Goal: Task Accomplishment & Management: Manage account settings

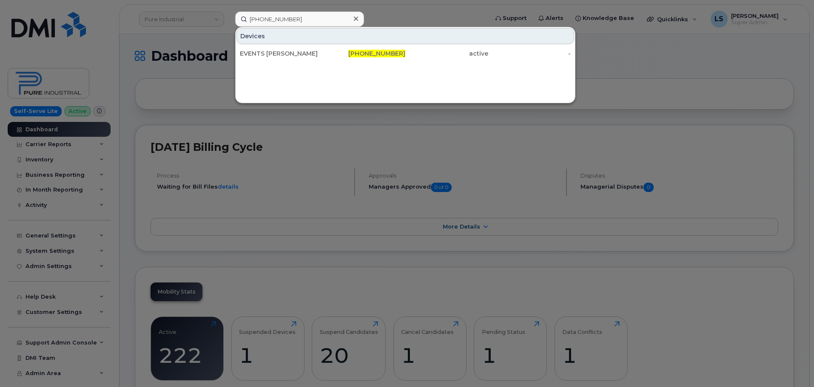
click at [333, 22] on input "504-272-1408" at bounding box center [299, 18] width 129 height 15
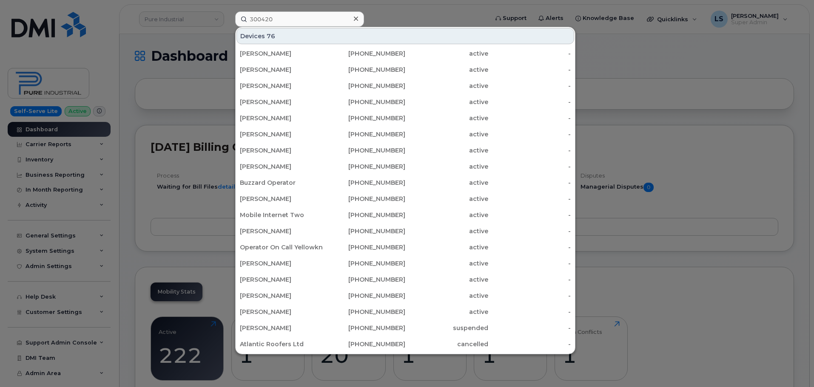
scroll to position [251, 0]
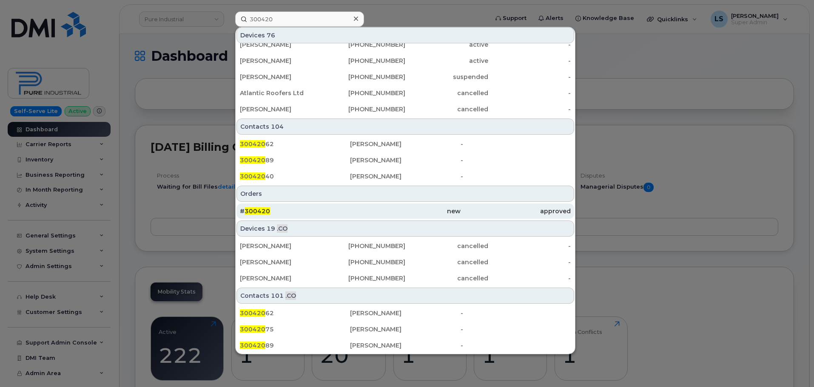
type input "300420"
click at [260, 209] on span "300420" at bounding box center [258, 212] width 26 height 8
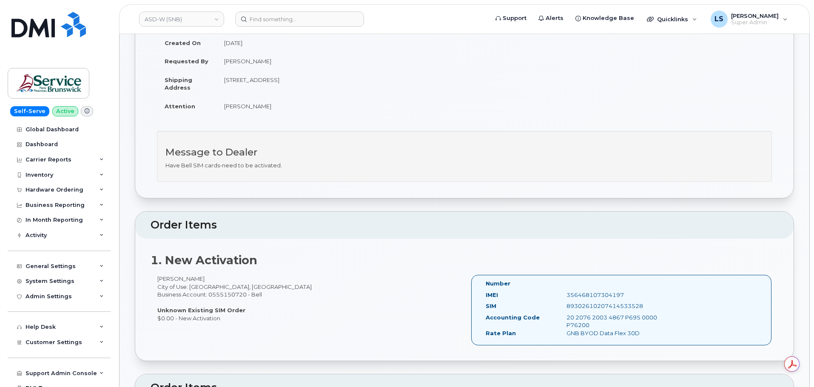
scroll to position [128, 0]
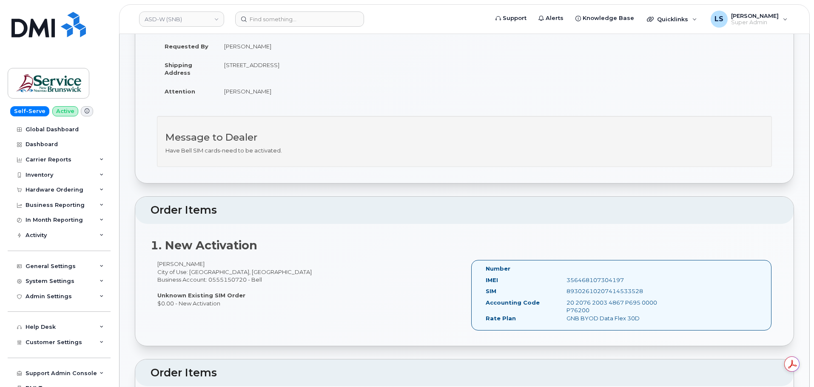
drag, startPoint x: 312, startPoint y: 121, endPoint x: 287, endPoint y: 120, distance: 25.2
click at [312, 120] on div "Message to Dealer Have Bell SIM cards-need to be activated." at bounding box center [464, 141] width 615 height 51
drag, startPoint x: 152, startPoint y: 47, endPoint x: 653, endPoint y: 319, distance: 569.6
copy div "Order Information Order Details Created By Coughlin, Wendy (ASD-W) Created On S…"
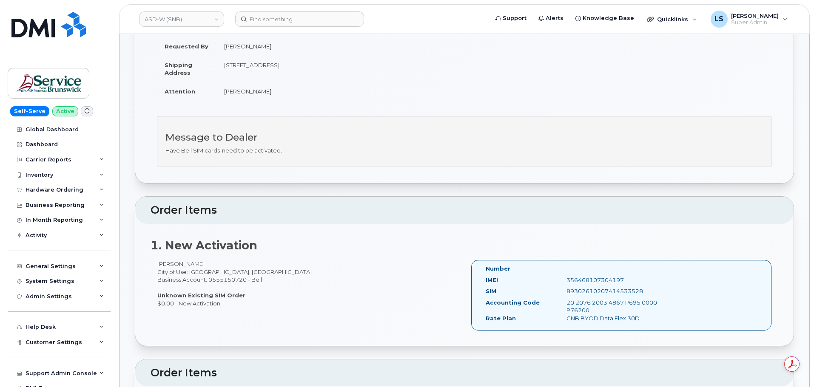
click at [399, 251] on h2 "1. New Activation" at bounding box center [465, 245] width 628 height 13
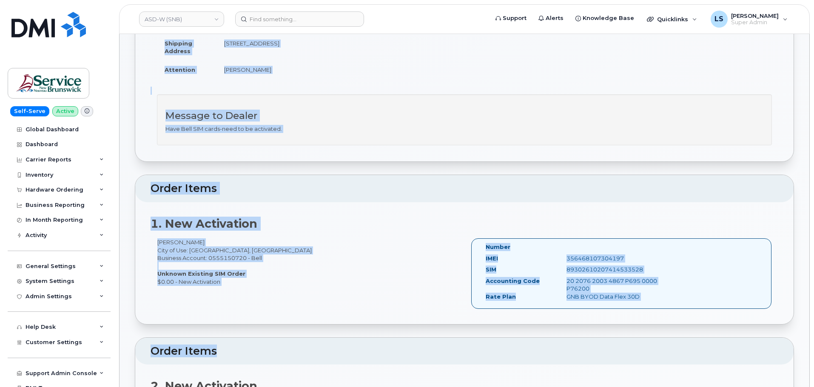
scroll to position [298, 0]
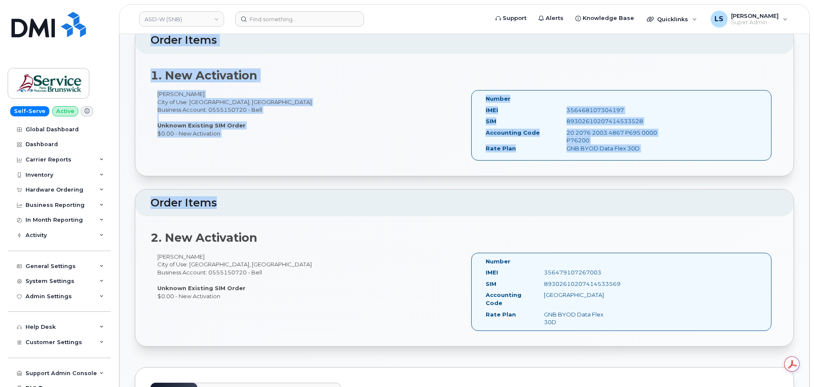
drag, startPoint x: 140, startPoint y: 62, endPoint x: 627, endPoint y: 312, distance: 547.7
copy div "Order No.300420 (waiting for dealer) Share Order Cancel Order × Share This Orde…"
click at [336, 228] on div "2. New Activation Lynn Thomas-Gratton City of Use: Fredericton, New Brunswick B…" at bounding box center [464, 281] width 658 height 130
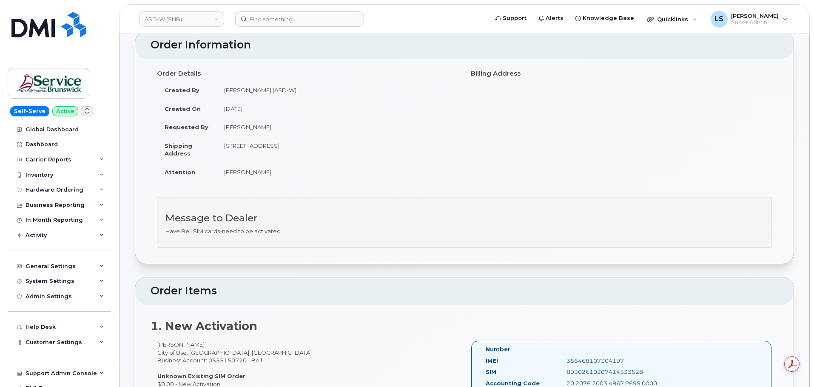
scroll to position [0, 0]
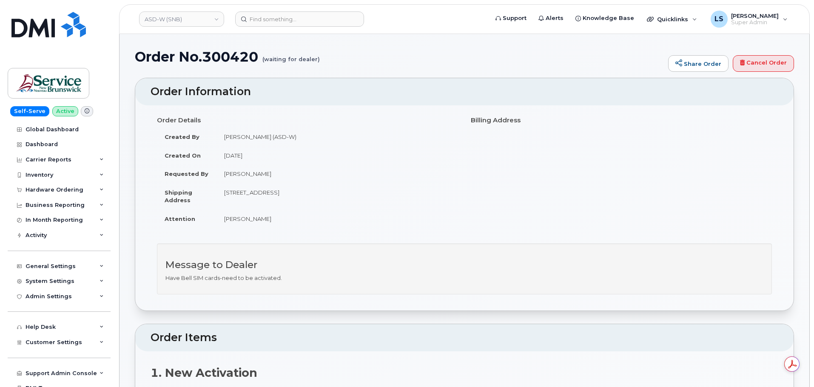
drag, startPoint x: 222, startPoint y: 192, endPoint x: 273, endPoint y: 197, distance: 52.1
click at [273, 197] on td "1135 Prospect St Fredericton New Brunswick E3B 3B9" at bounding box center [337, 196] width 242 height 26
copy td "1135 Prospect St"
click at [279, 193] on td "1135 Prospect St Fredericton New Brunswick E3B 3B9" at bounding box center [337, 196] width 242 height 26
click at [280, 193] on td "1135 Prospect St Fredericton New Brunswick E3B 3B9" at bounding box center [337, 196] width 242 height 26
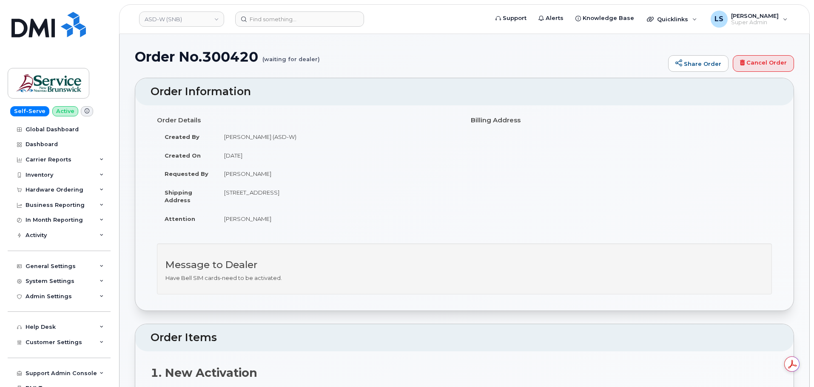
copy td "Fredericton"
drag, startPoint x: 313, startPoint y: 198, endPoint x: 308, endPoint y: 191, distance: 7.9
click at [312, 198] on td "1135 Prospect St Fredericton New Brunswick E3B 3B9" at bounding box center [337, 196] width 242 height 26
drag, startPoint x: 308, startPoint y: 192, endPoint x: 350, endPoint y: 196, distance: 41.4
click at [350, 196] on td "1135 Prospect St Fredericton New Brunswick E3B 3B9" at bounding box center [337, 196] width 242 height 26
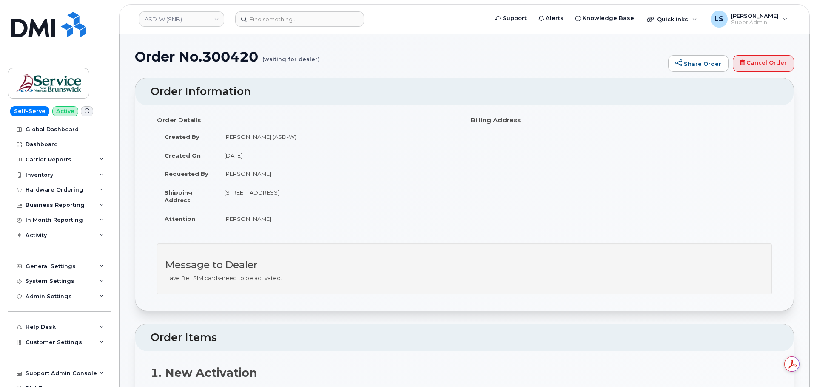
copy td "New Brunswick"
drag, startPoint x: 376, startPoint y: 193, endPoint x: 351, endPoint y: 193, distance: 25.1
click at [353, 194] on td "1135 Prospect St Fredericton New Brunswick E3B 3B9" at bounding box center [337, 196] width 242 height 26
copy td "E3B 3B9"
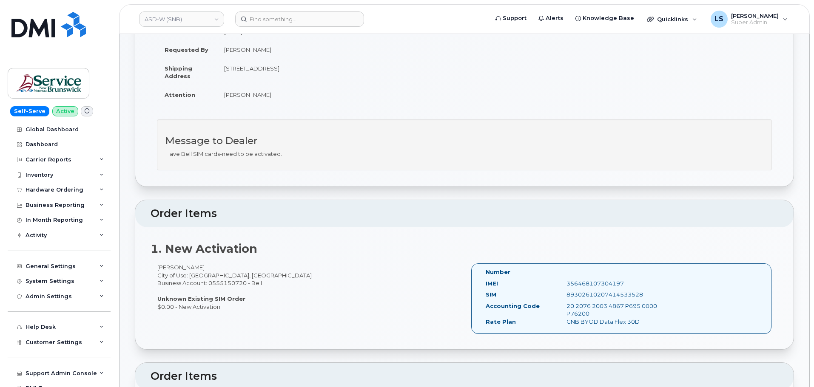
scroll to position [128, 0]
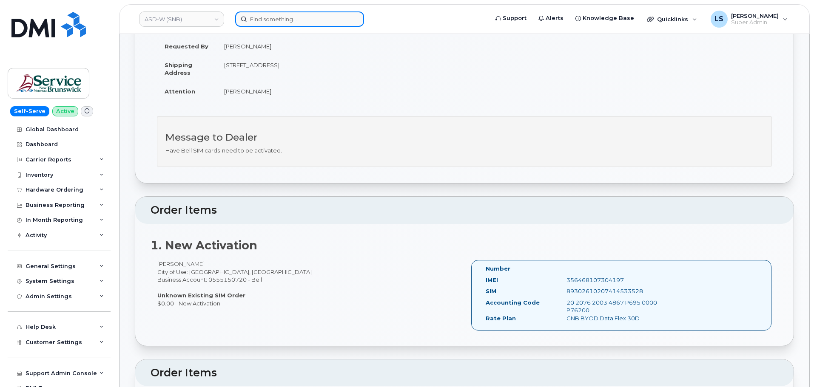
click at [266, 21] on input at bounding box center [299, 18] width 129 height 15
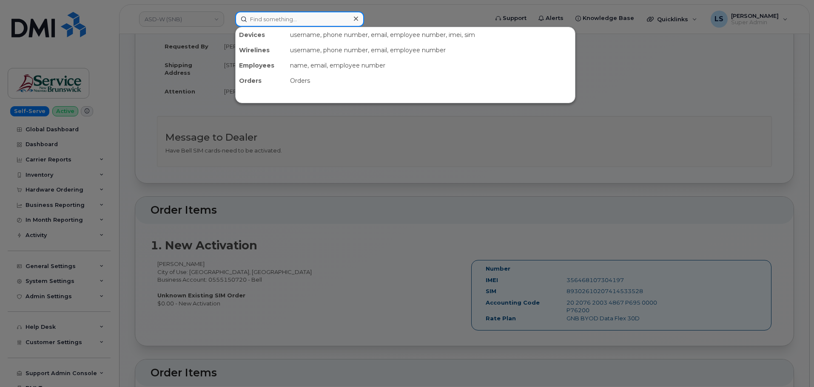
paste input "300572"
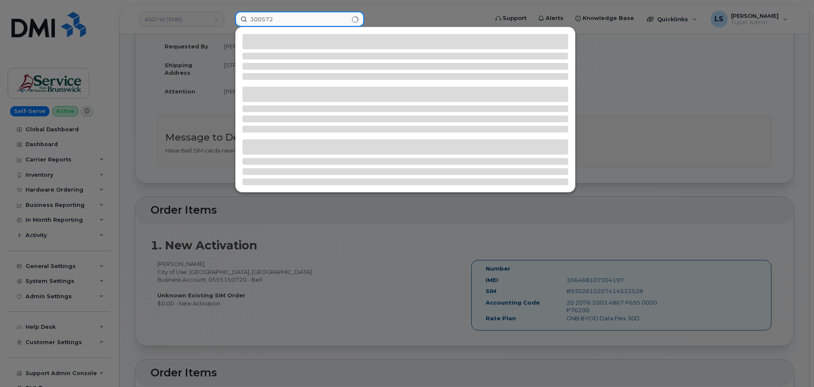
type input "300572"
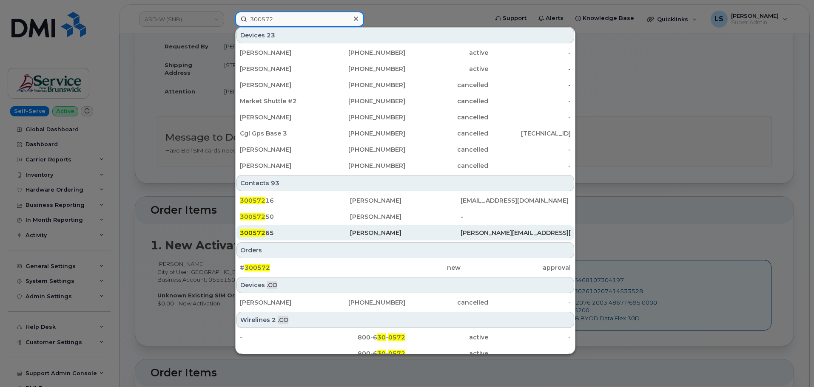
scroll to position [238, 0]
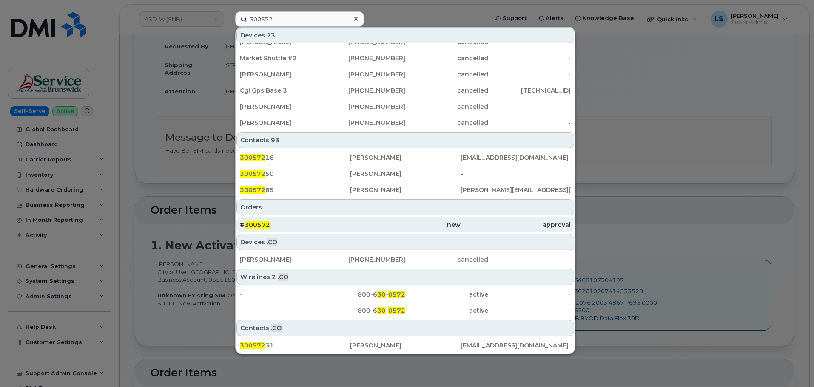
click at [280, 222] on div "# 300572" at bounding box center [295, 225] width 110 height 9
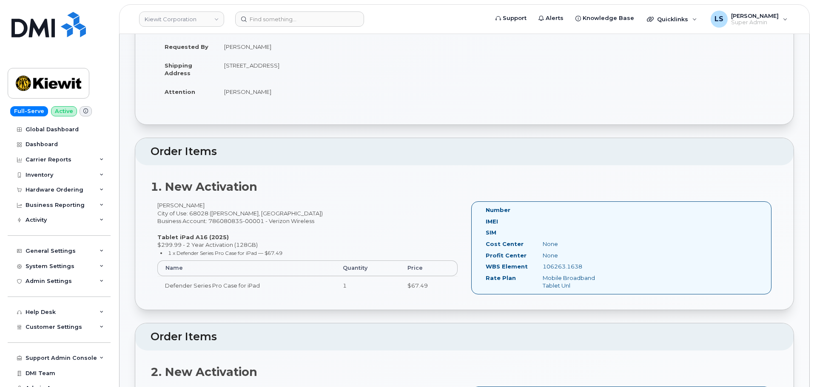
scroll to position [128, 0]
click at [293, 23] on input at bounding box center [299, 18] width 129 height 15
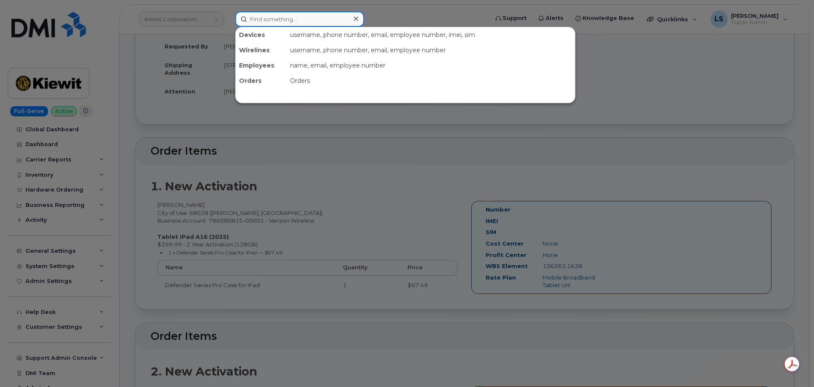
paste input "639-480-8141"
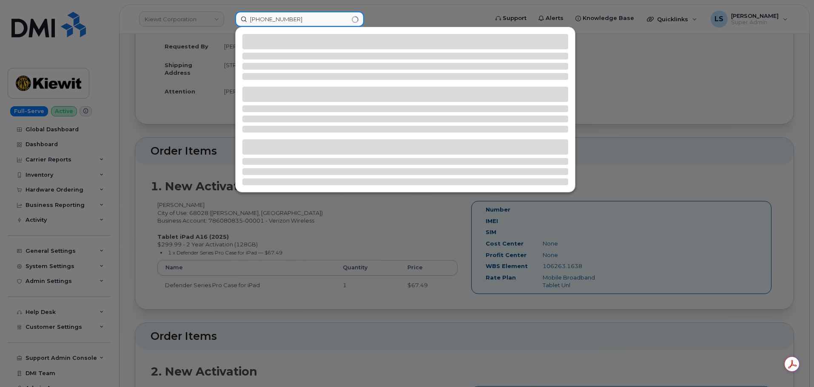
type input "639-480-8141"
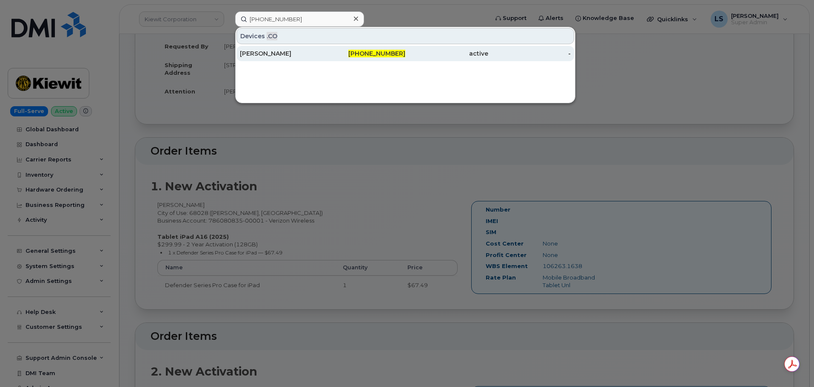
click at [273, 53] on div "Jena Pouliot" at bounding box center [281, 53] width 83 height 9
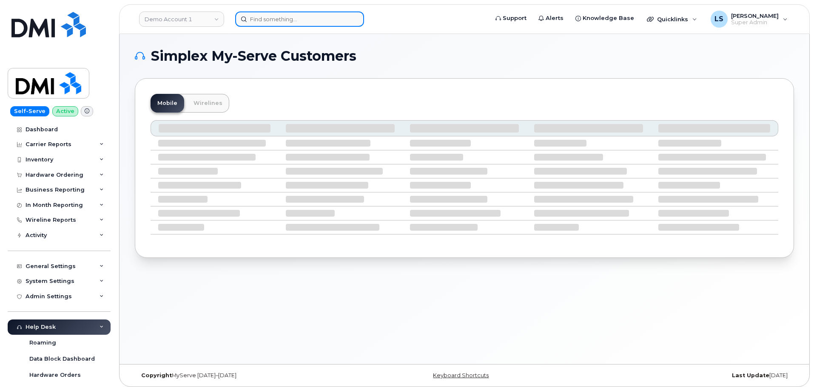
click at [264, 12] on input at bounding box center [299, 18] width 129 height 15
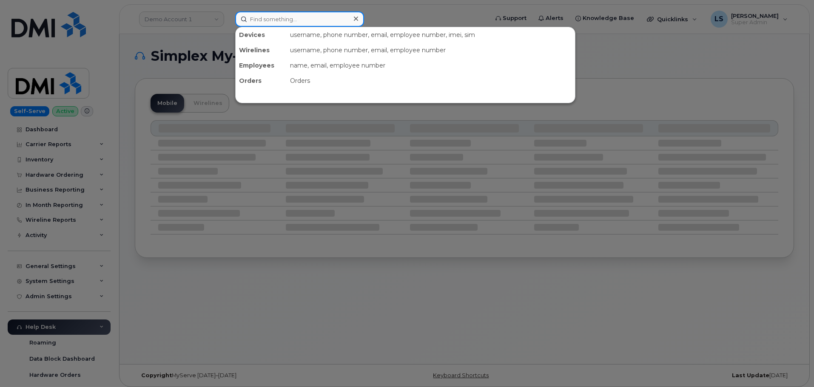
click at [264, 13] on input at bounding box center [299, 18] width 129 height 15
paste input "202-735-7340"
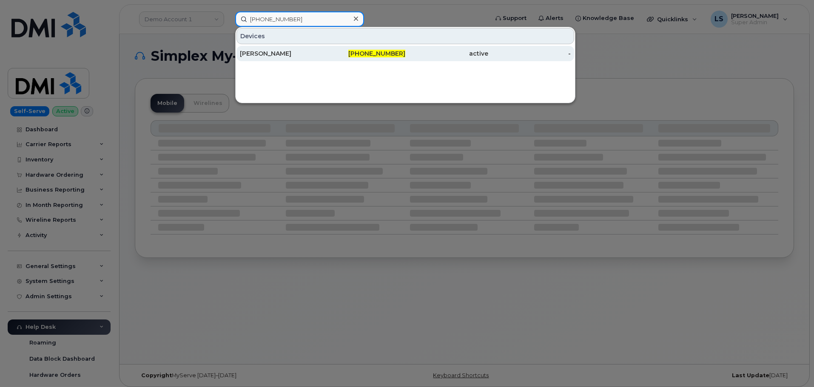
type input "202-735-7340"
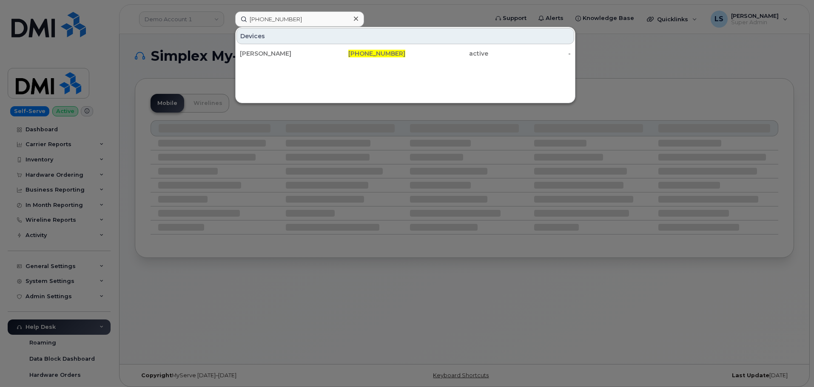
drag, startPoint x: 345, startPoint y: 48, endPoint x: 383, endPoint y: 0, distance: 61.2
click at [345, 48] on div "202-735-7340" at bounding box center [364, 53] width 83 height 15
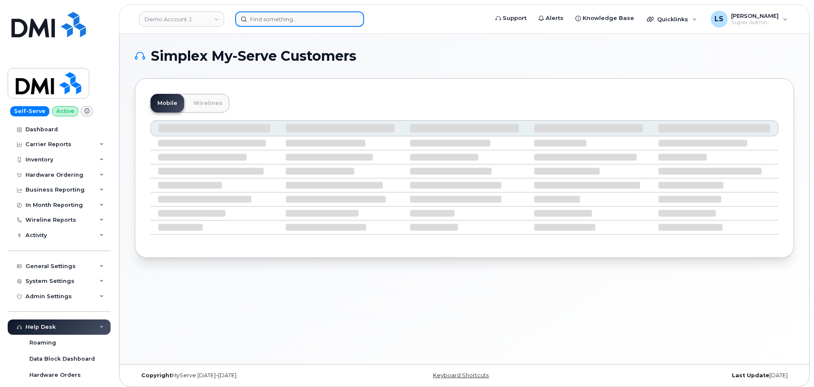
click at [265, 14] on input at bounding box center [299, 18] width 129 height 15
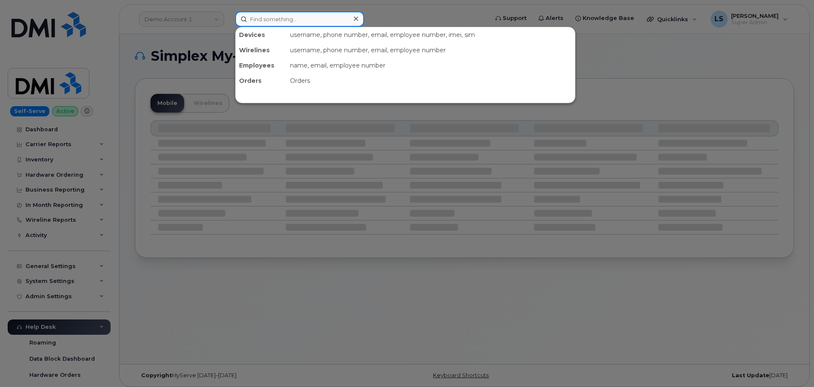
paste input "202-735-7612"
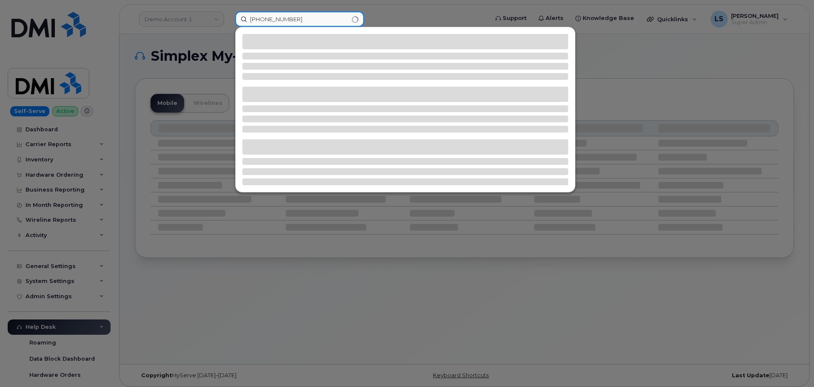
type input "202-735-7612"
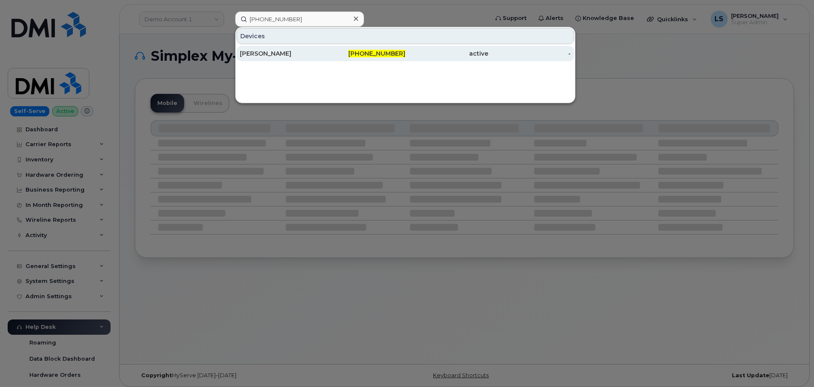
click at [289, 50] on div "[PERSON_NAME]" at bounding box center [281, 53] width 83 height 9
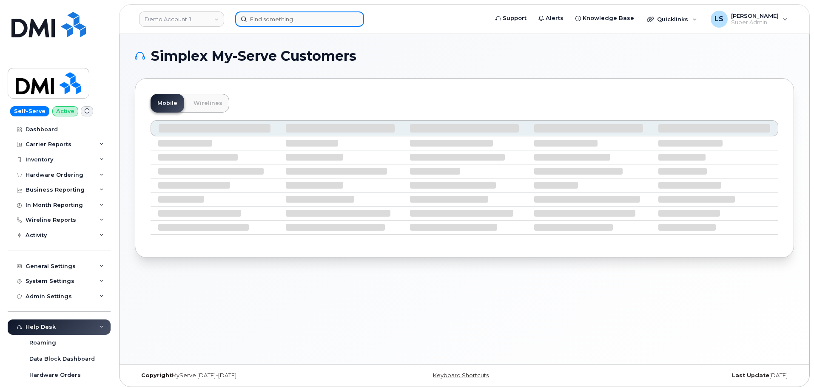
click at [312, 15] on input at bounding box center [299, 18] width 129 height 15
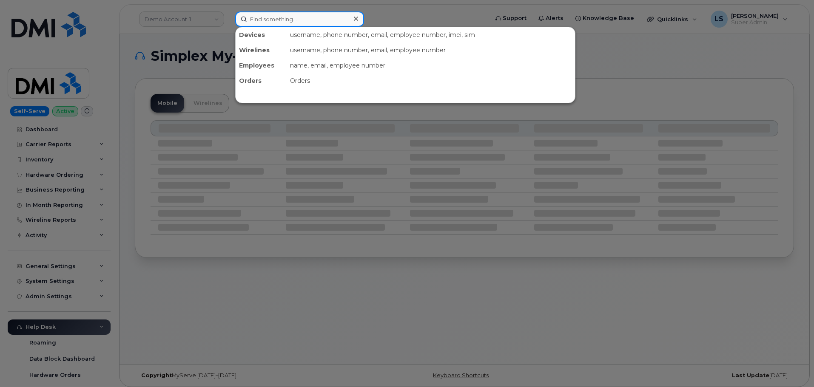
paste input "[PHONE_NUMBER]"
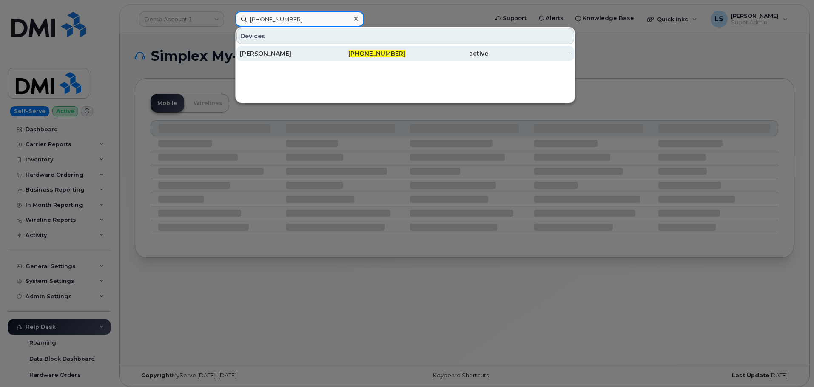
type input "[PHONE_NUMBER]"
click at [292, 59] on div "[PERSON_NAME]" at bounding box center [281, 53] width 83 height 15
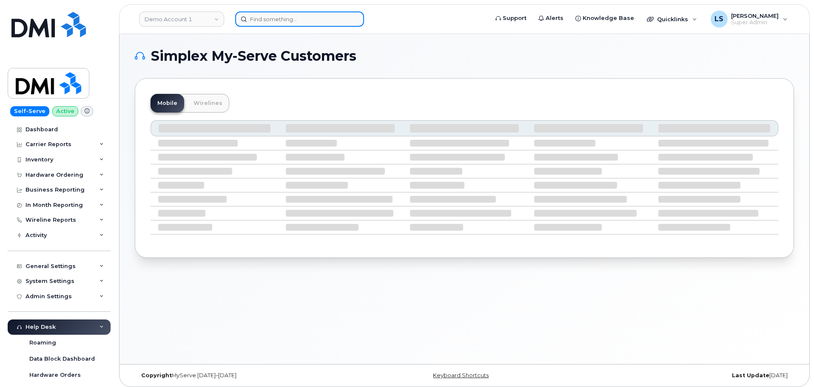
drag, startPoint x: 285, startPoint y: 19, endPoint x: 275, endPoint y: 26, distance: 12.2
click at [285, 19] on input at bounding box center [299, 18] width 129 height 15
paste input "202-735-7987"
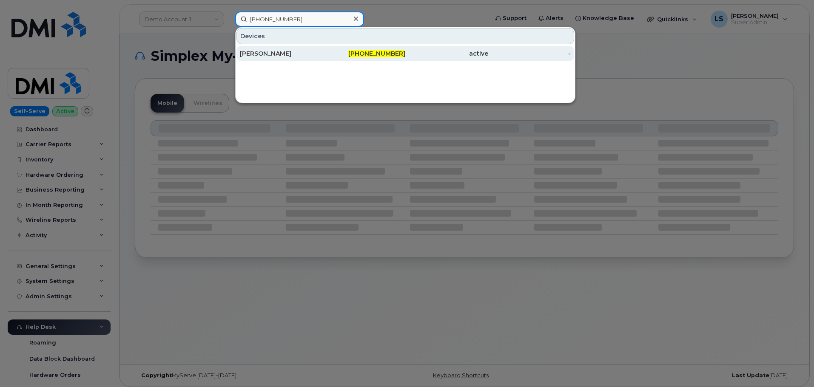
type input "202-735-7987"
drag, startPoint x: 281, startPoint y: 57, endPoint x: 311, endPoint y: 46, distance: 31.8
click at [282, 57] on div "[PERSON_NAME]" at bounding box center [281, 53] width 83 height 9
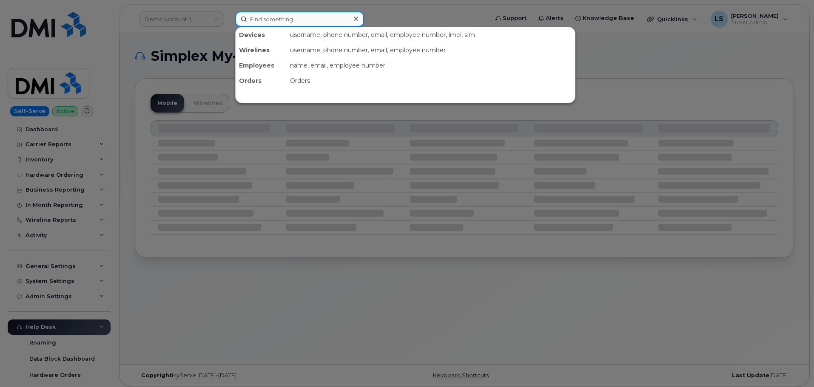
click at [271, 13] on input at bounding box center [299, 18] width 129 height 15
paste input "202-735-7993"
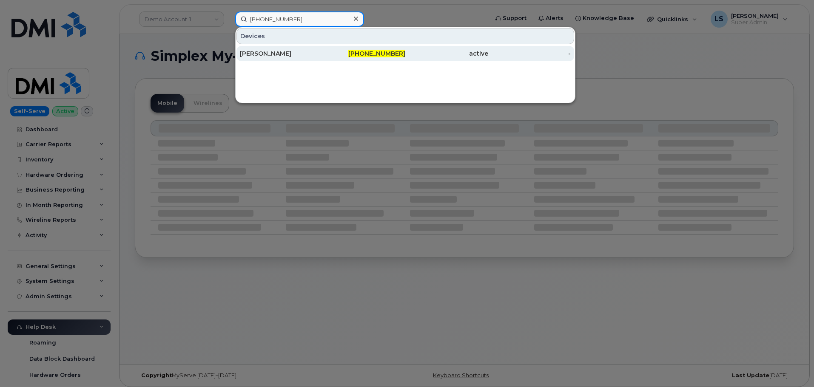
type input "202-735-7993"
click at [265, 57] on div "DANIELLE HAVEY" at bounding box center [281, 53] width 83 height 9
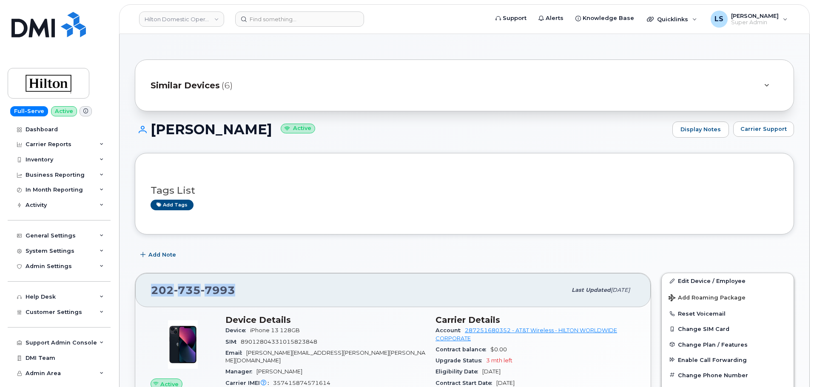
drag, startPoint x: 249, startPoint y: 297, endPoint x: 151, endPoint y: 300, distance: 97.9
click at [151, 300] on div "202 735 7993 Last updated Aug 11, 2025" at bounding box center [393, 290] width 516 height 34
copy span "202 735 7993"
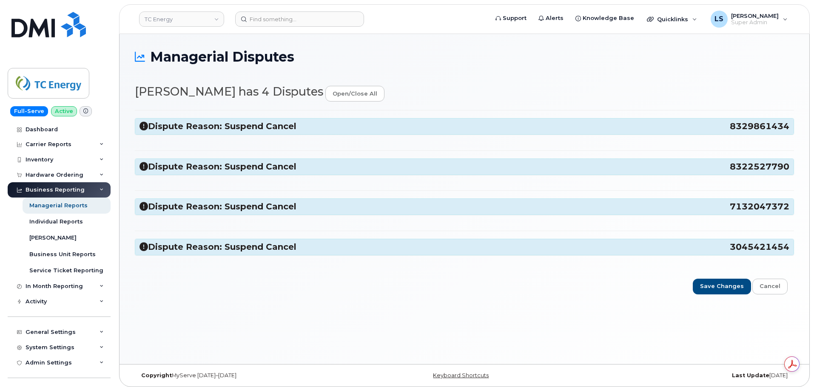
click at [232, 136] on div "Dispute Reason: Suspend Cancel 8329861434 Employee is no longer with the compan…" at bounding box center [464, 186] width 659 height 153
click at [236, 129] on h3 "Dispute Reason: Suspend Cancel 8329861434" at bounding box center [465, 126] width 650 height 11
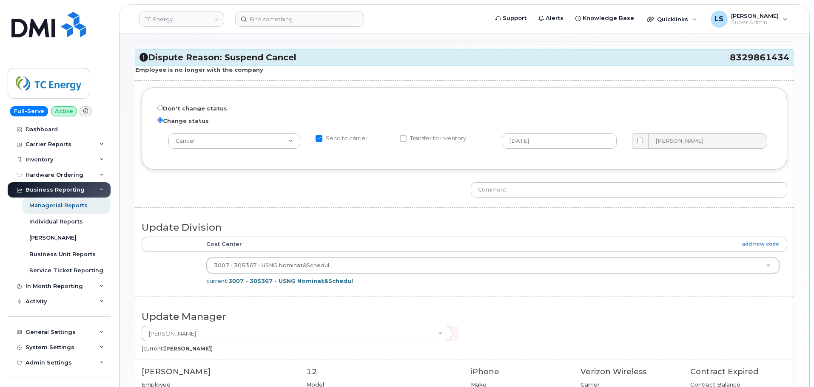
scroll to position [128, 0]
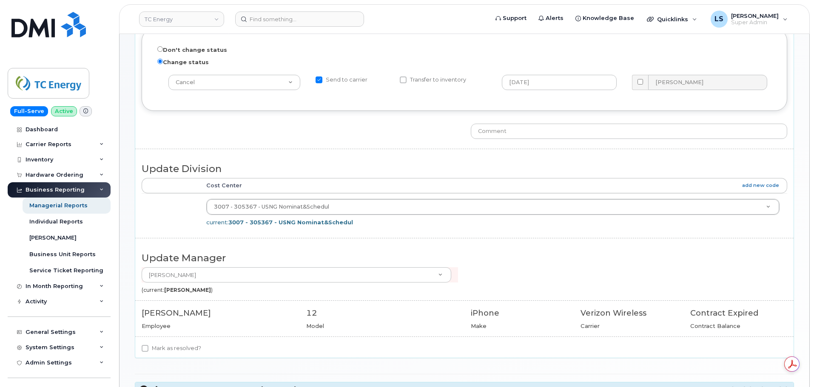
click at [158, 347] on label "Mark as resolved?" at bounding box center [172, 349] width 60 height 10
click at [148, 347] on input "Mark as resolved?" at bounding box center [145, 348] width 7 height 7
checkbox input "true"
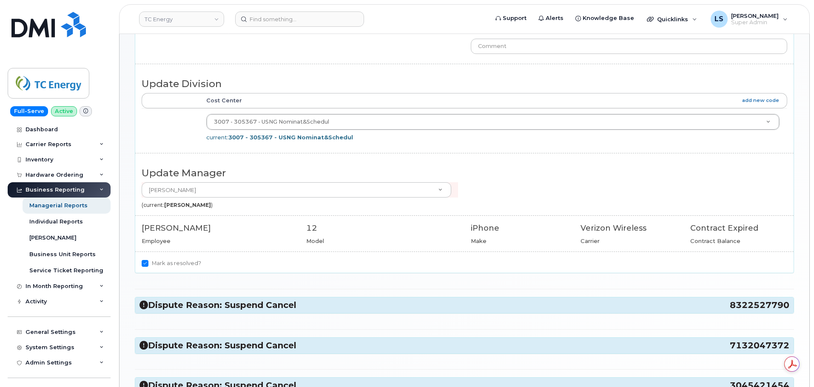
click at [197, 303] on h3 "Dispute Reason: Suspend Cancel 8322527790" at bounding box center [465, 305] width 650 height 11
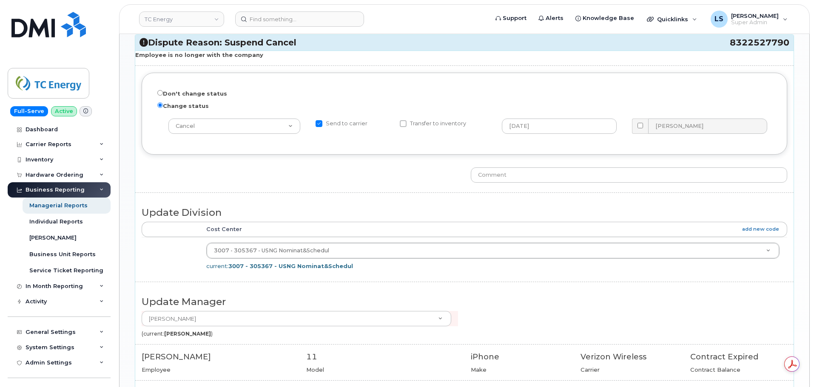
scroll to position [595, 0]
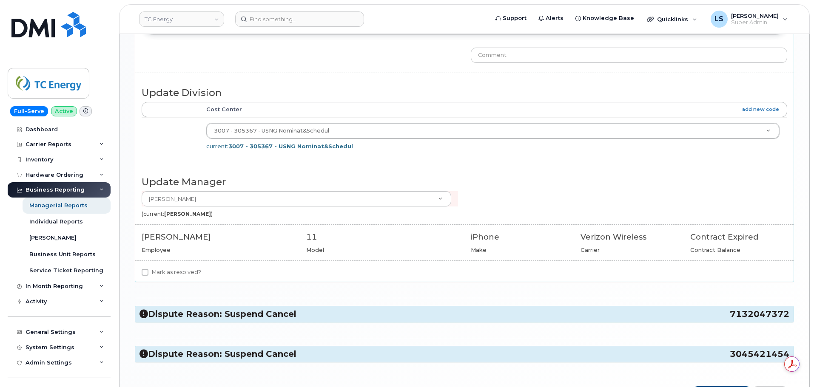
click at [165, 271] on label "Mark as resolved?" at bounding box center [172, 273] width 60 height 10
click at [148, 271] on input "Mark as resolved?" at bounding box center [145, 272] width 7 height 7
checkbox input "true"
click at [174, 319] on h3 "Dispute Reason: Suspend Cancel 7132047372" at bounding box center [465, 314] width 650 height 11
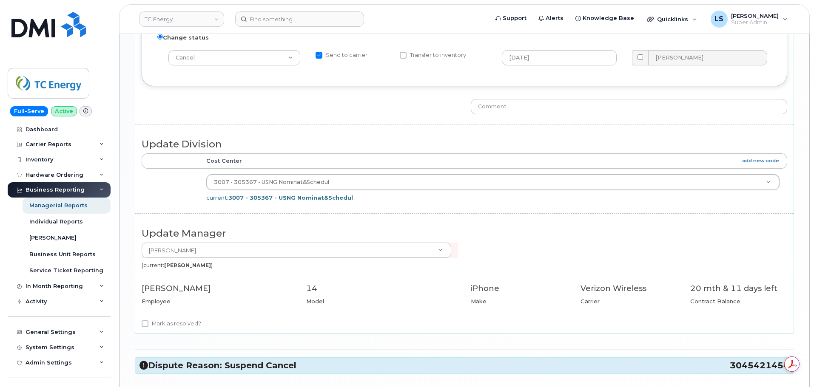
click at [166, 319] on label "Mark as resolved?" at bounding box center [172, 324] width 60 height 10
click at [148, 321] on input "Mark as resolved?" at bounding box center [145, 324] width 7 height 7
checkbox input "true"
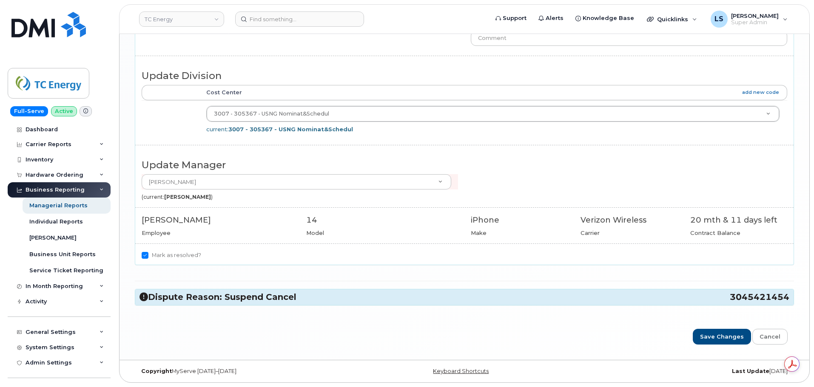
click at [193, 294] on h3 "Dispute Reason: Suspend Cancel 3045421454" at bounding box center [465, 297] width 650 height 11
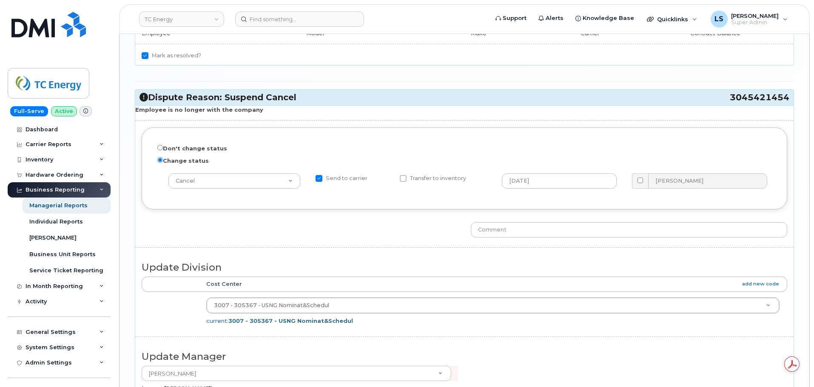
scroll to position [1344, 0]
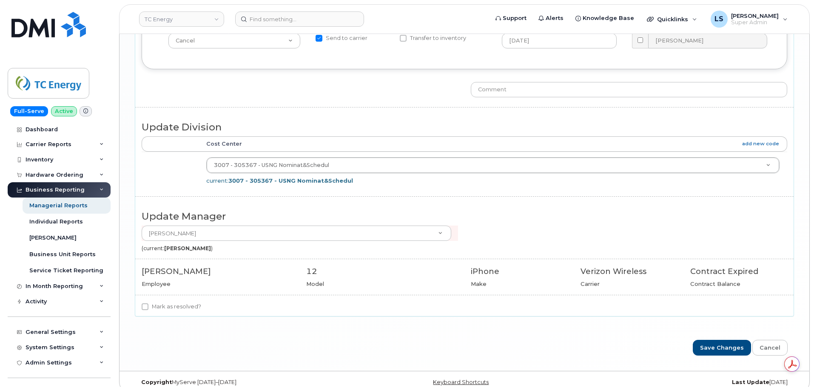
drag, startPoint x: 175, startPoint y: 309, endPoint x: 184, endPoint y: 304, distance: 10.3
click at [175, 309] on label "Mark as resolved?" at bounding box center [172, 307] width 60 height 10
click at [148, 309] on input "Mark as resolved?" at bounding box center [145, 307] width 7 height 7
checkbox input "true"
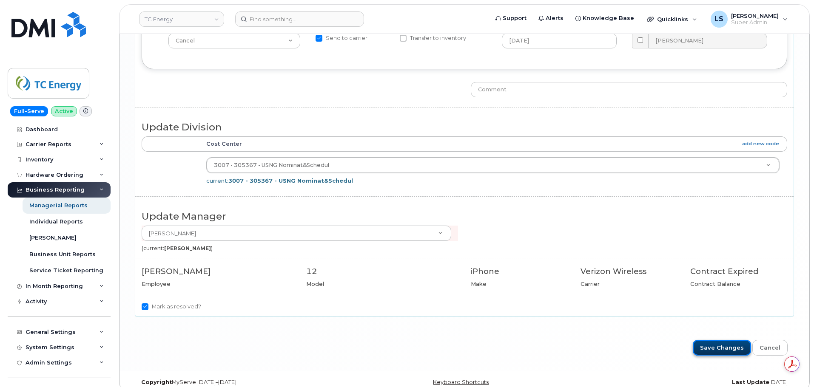
click at [711, 342] on input "Save Changes" at bounding box center [722, 348] width 58 height 16
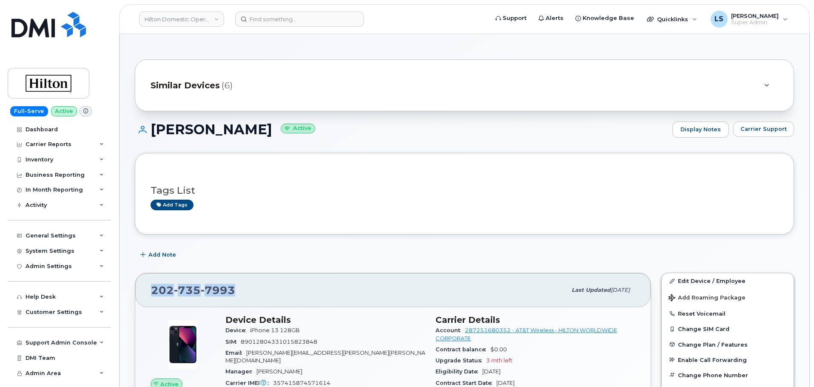
click at [297, 273] on div "[PHONE_NUMBER] Last updated [DATE]" at bounding box center [393, 290] width 516 height 34
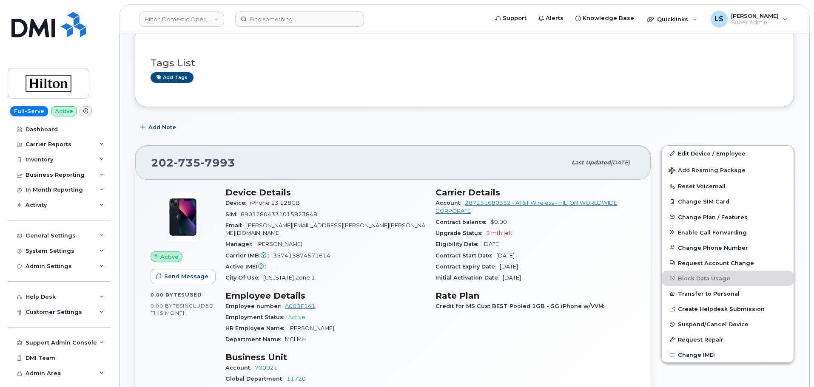
scroll to position [170, 0]
